Goal: Transaction & Acquisition: Purchase product/service

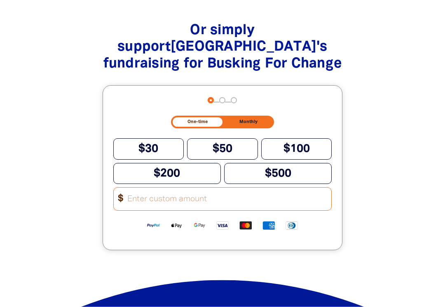
scroll to position [819, 0]
click at [310, 168] on button "$500" at bounding box center [277, 173] width 107 height 21
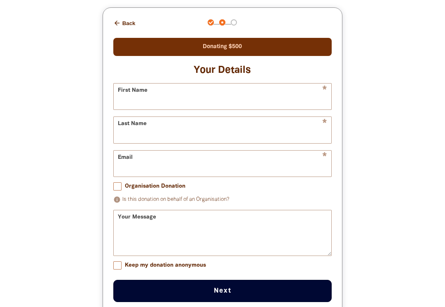
scroll to position [896, 0]
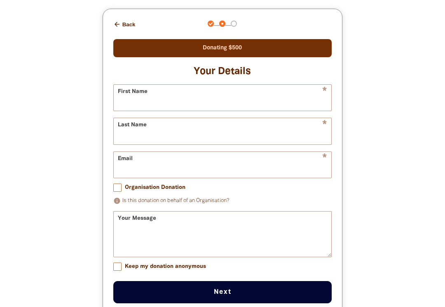
click at [119, 17] on button "arrow_back Back" at bounding box center [124, 24] width 29 height 14
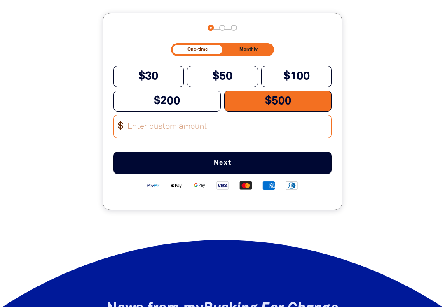
scroll to position [890, 0]
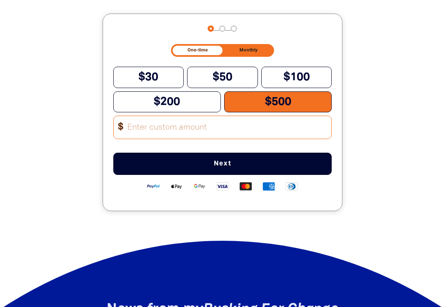
click at [313, 96] on button "$500" at bounding box center [277, 101] width 107 height 21
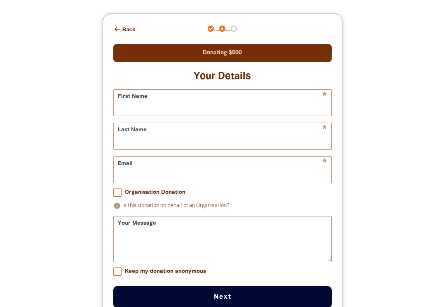
click at [115, 14] on div "arrow_back Back Step 1 Step 2 Step 3 Donating $500 Your Details * First Name * …" at bounding box center [222, 168] width 239 height 308
click at [115, 26] on icon "arrow_back" at bounding box center [116, 29] width 7 height 7
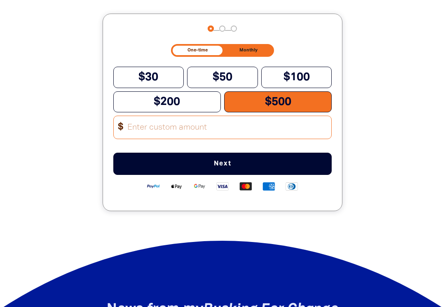
click at [147, 75] on button "$30" at bounding box center [148, 77] width 71 height 21
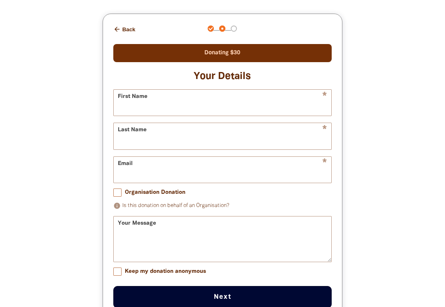
click at [118, 26] on icon "arrow_back" at bounding box center [116, 29] width 7 height 7
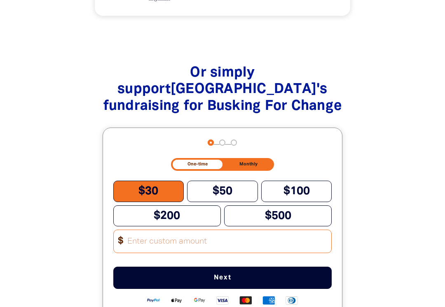
scroll to position [776, 0]
click at [319, 67] on span "Or simply support Success Primary School 's fundraising for Busking For Change" at bounding box center [222, 90] width 238 height 47
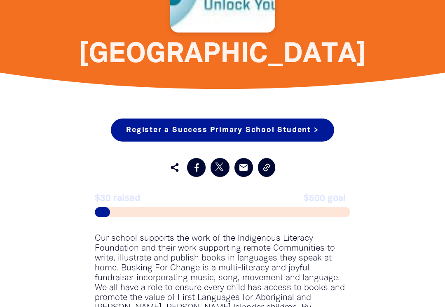
scroll to position [362, 0]
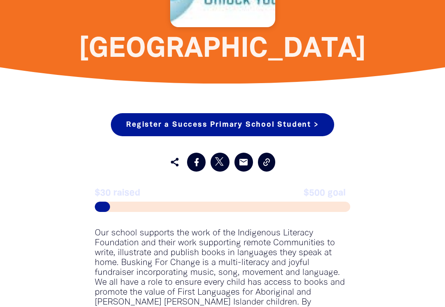
click at [253, 163] on link "email" at bounding box center [243, 162] width 19 height 19
